Goal: Find specific page/section: Find specific page/section

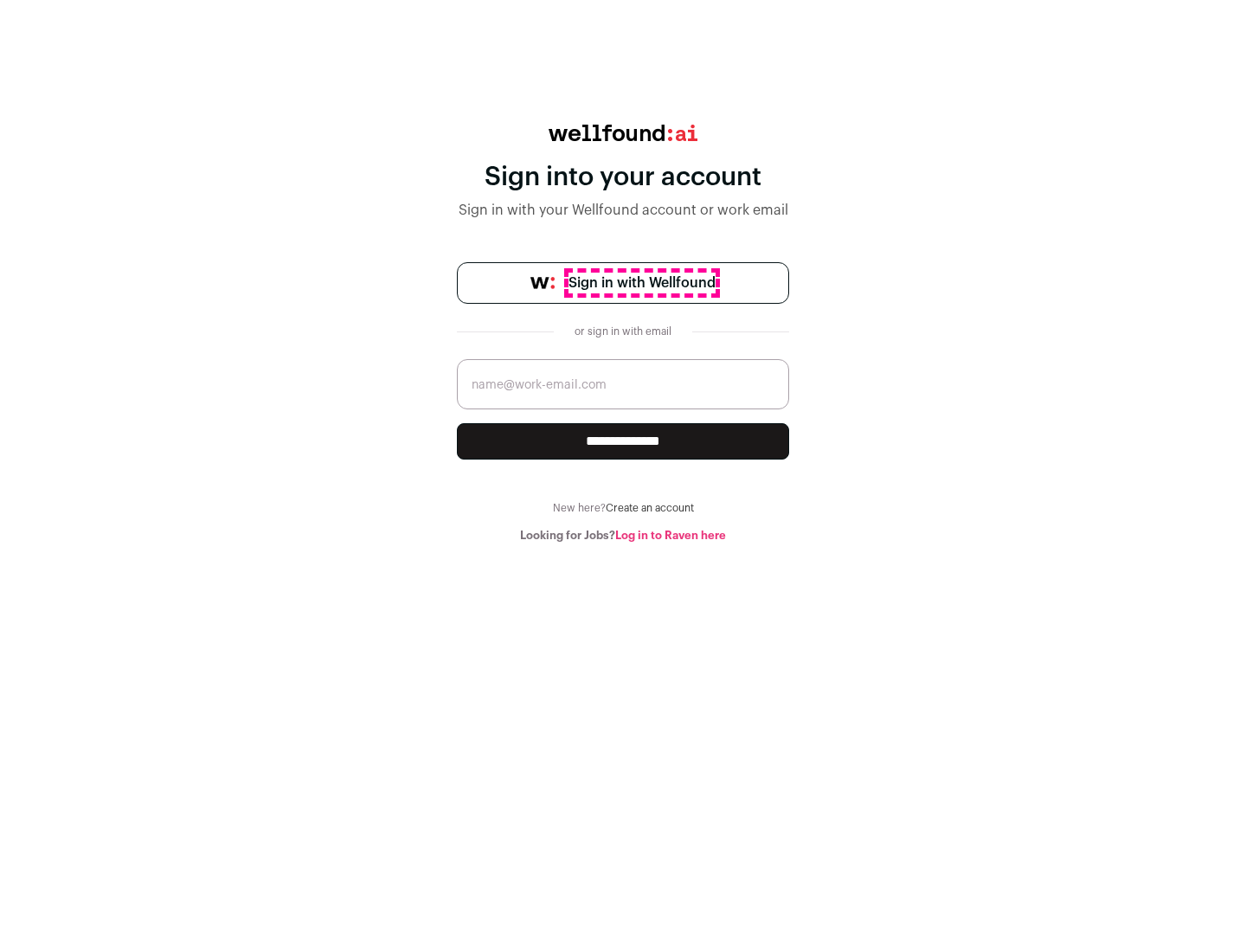
click at [642, 283] on span "Sign in with Wellfound" at bounding box center [642, 283] width 147 height 21
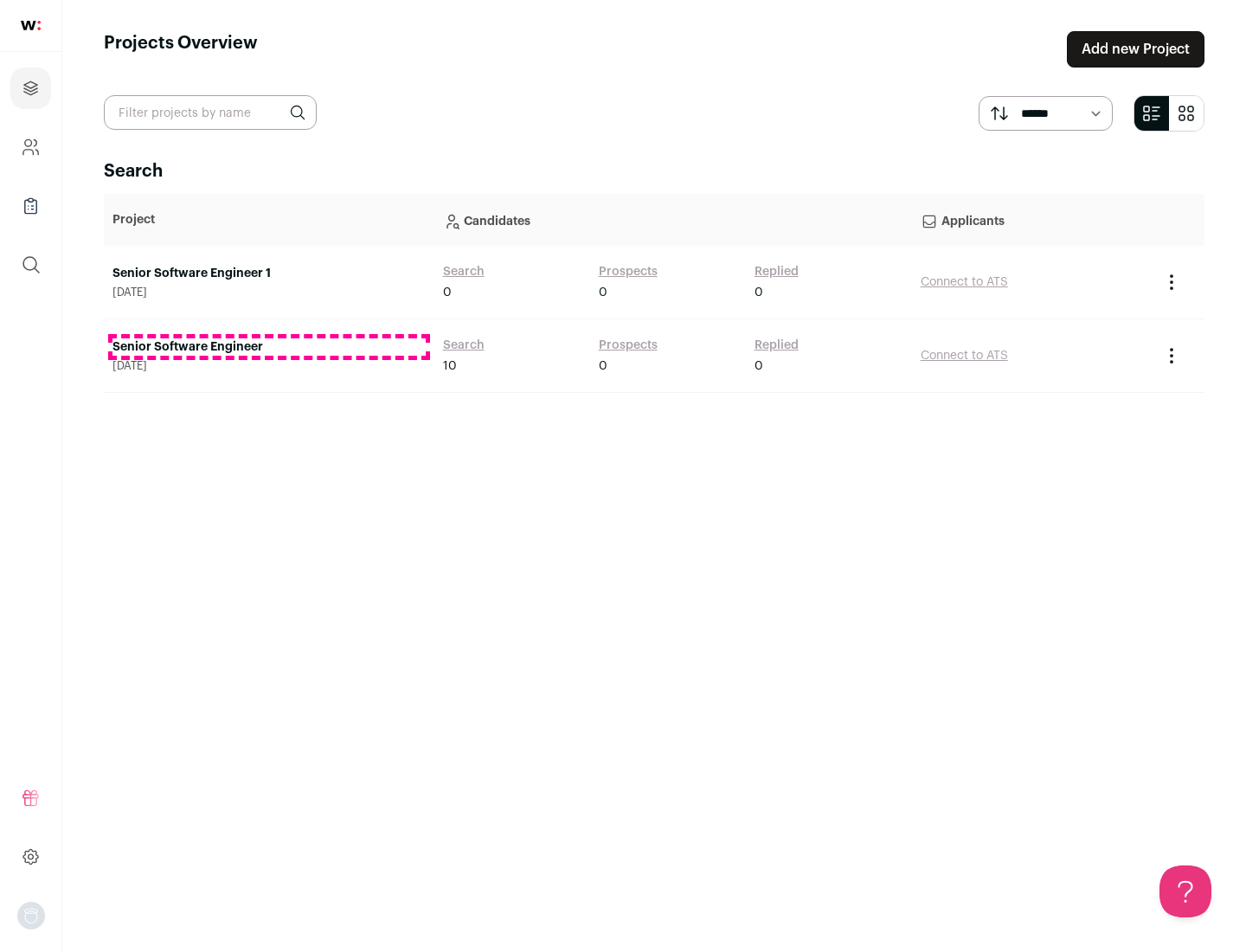
click at [268, 347] on link "Senior Software Engineer" at bounding box center [269, 347] width 314 height 17
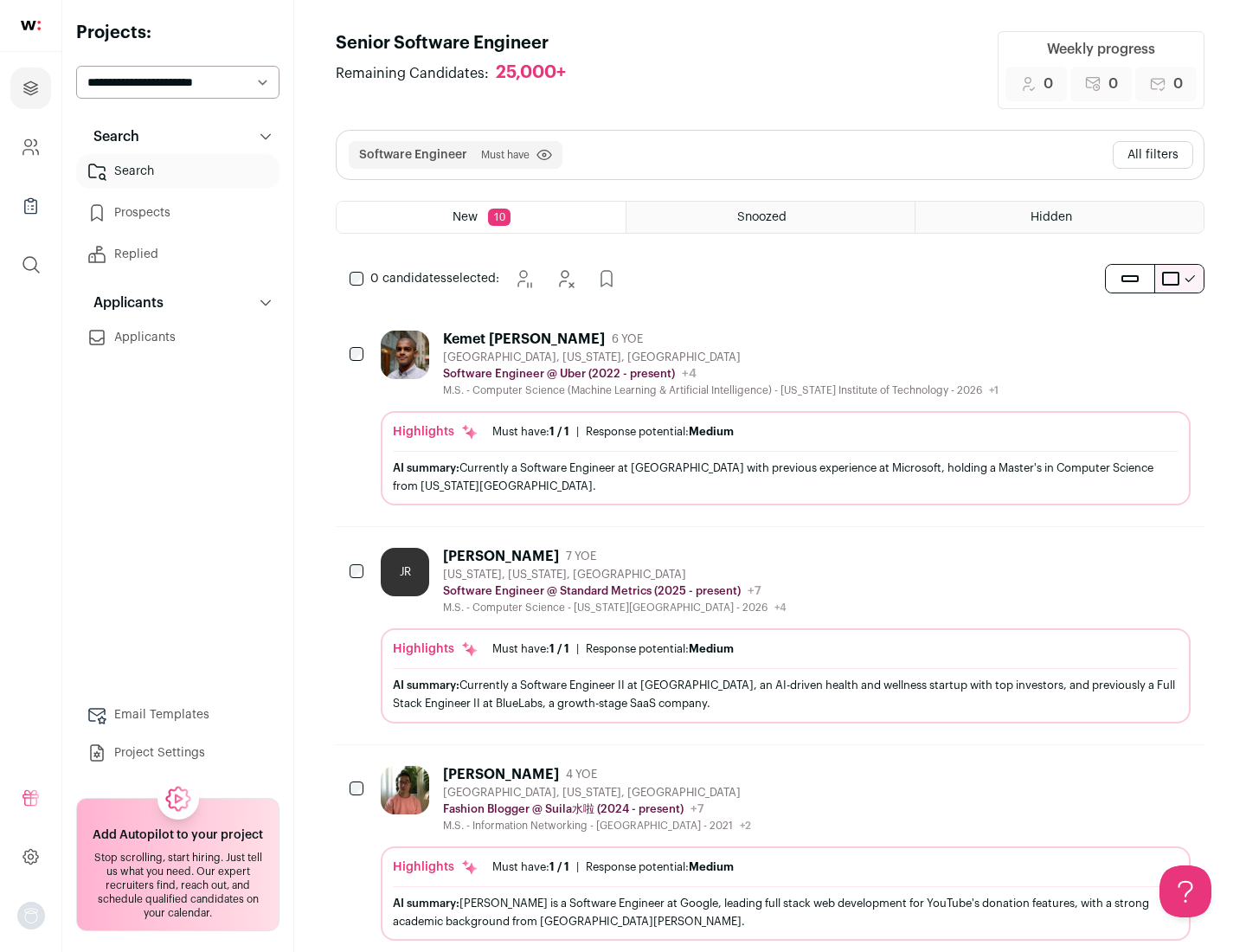
click at [770, 418] on div "Highlights Must have: 1 / 1 How many must haves have been fulfilled? | Response…" at bounding box center [785, 458] width 810 height 94
